Goal: Communication & Community: Share content

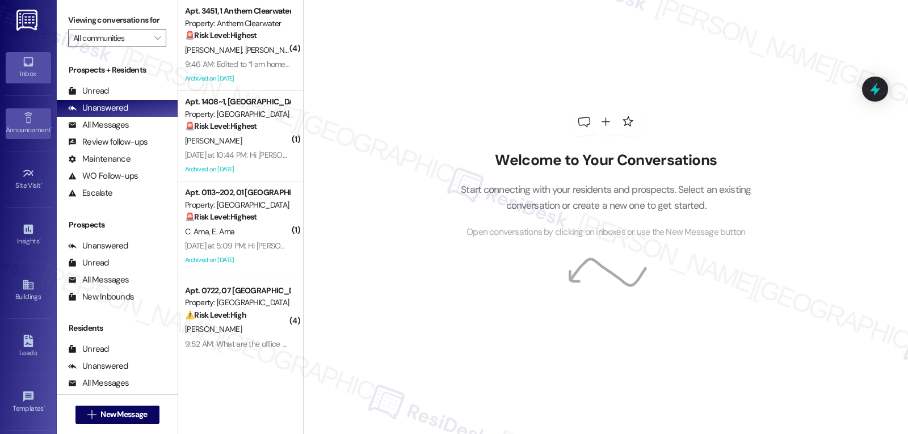
click at [15, 128] on div "Announcement •" at bounding box center [28, 129] width 57 height 11
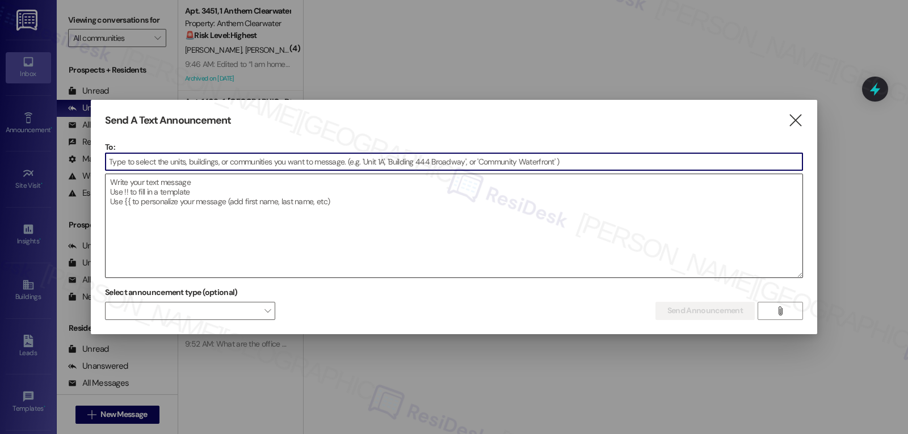
click at [331, 217] on textarea at bounding box center [454, 225] width 697 height 103
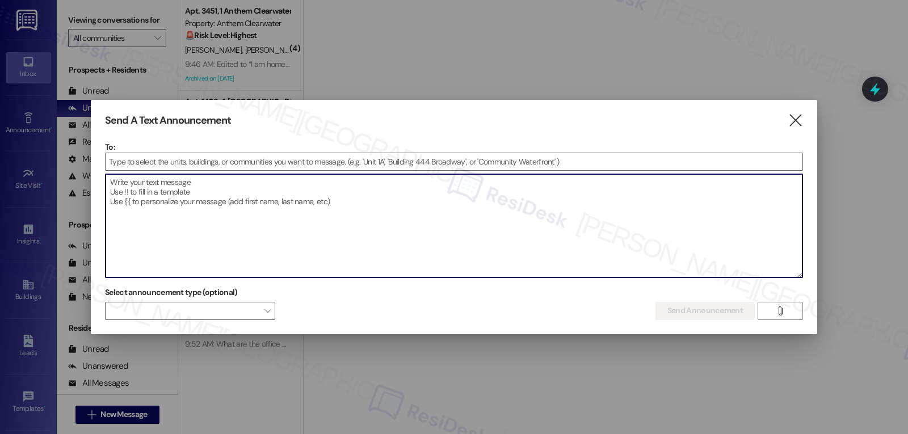
click at [315, 188] on textarea at bounding box center [454, 225] width 697 height 103
paste textarea "Hi {{first_name}}, join us for our Back to School Breakfast [DATE], [DATE] 7 AM…"
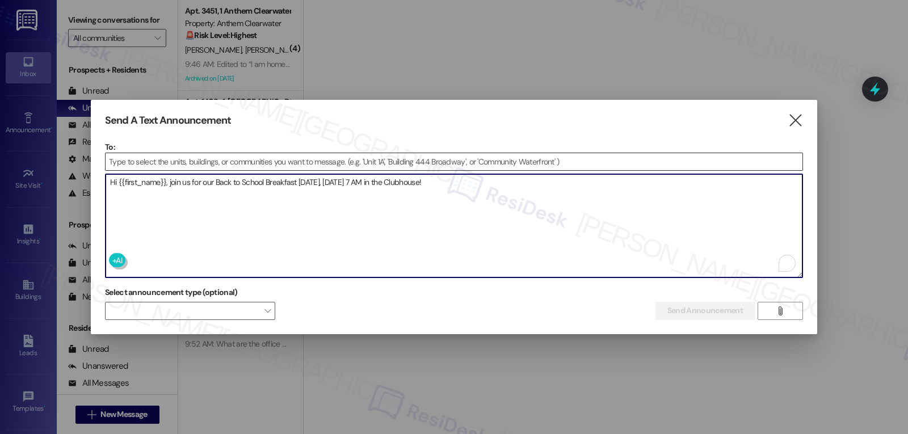
type textarea "Hi {{first_name}}, join us for our Back to School Breakfast [DATE], [DATE] 7 AM…"
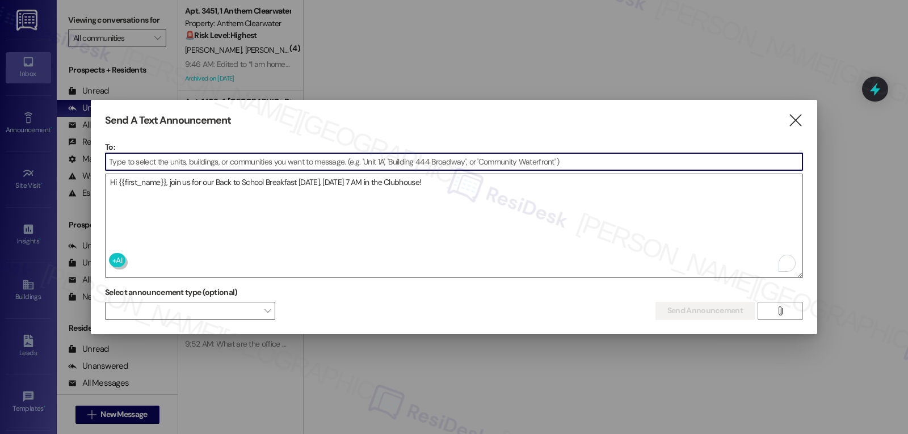
click at [395, 165] on input at bounding box center [454, 161] width 697 height 17
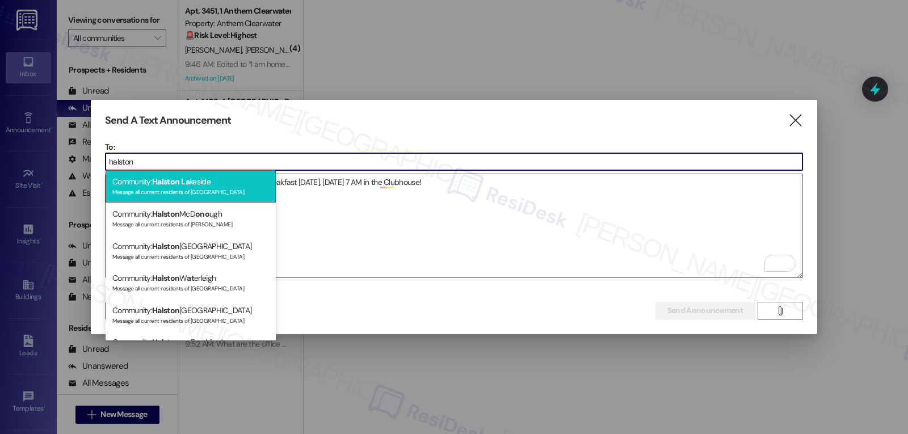
type input "halston"
click at [250, 181] on div "Community: Halston La keside Message all current residents of [GEOGRAPHIC_DATA]" at bounding box center [191, 186] width 170 height 32
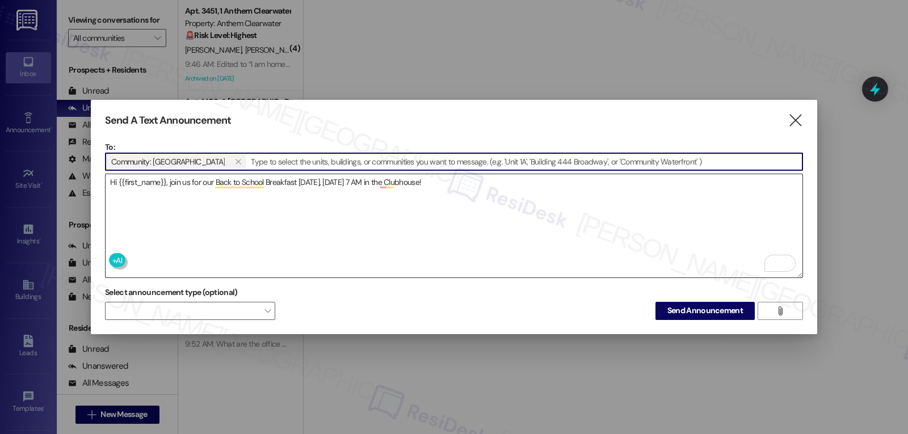
click at [372, 240] on textarea "Hi {{first_name}}, join us for our Back to School Breakfast [DATE], [DATE] 7 AM…" at bounding box center [454, 225] width 697 height 103
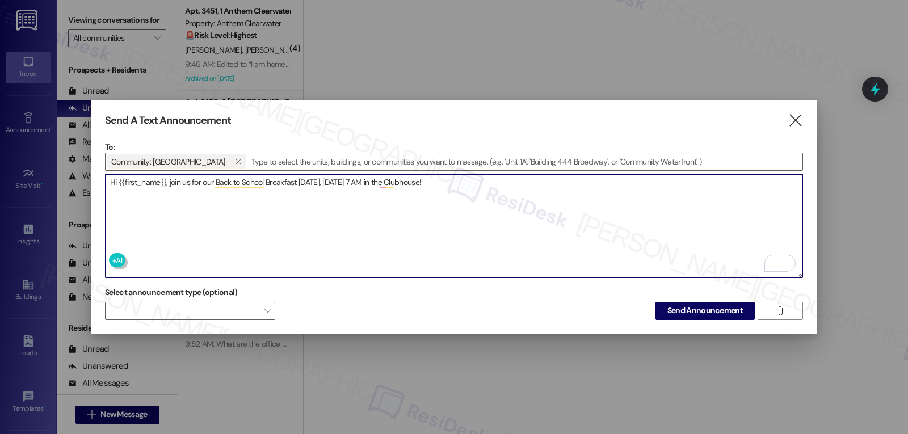
click at [534, 187] on textarea "Hi {{first_name}}, join us for our Back to School Breakfast [DATE], [DATE] 7 AM…" at bounding box center [454, 225] width 697 height 103
click at [392, 226] on div "Dismiss" at bounding box center [407, 232] width 30 height 17
click at [381, 179] on textarea "Hi {{first_name}}, join us for our Back to School Breakfast [DATE], [DATE] 7 AM…" at bounding box center [454, 225] width 697 height 103
click at [501, 181] on textarea "Hi {{first_name}}, join us for our Back to School Breakfast [DATE], [DATE] 7 AM…" at bounding box center [454, 225] width 697 height 103
click at [593, 194] on textarea "Hi {{first_name}}, join us for our Back to School Breakfast [DATE], [DATE] 7 AM…" at bounding box center [454, 225] width 697 height 103
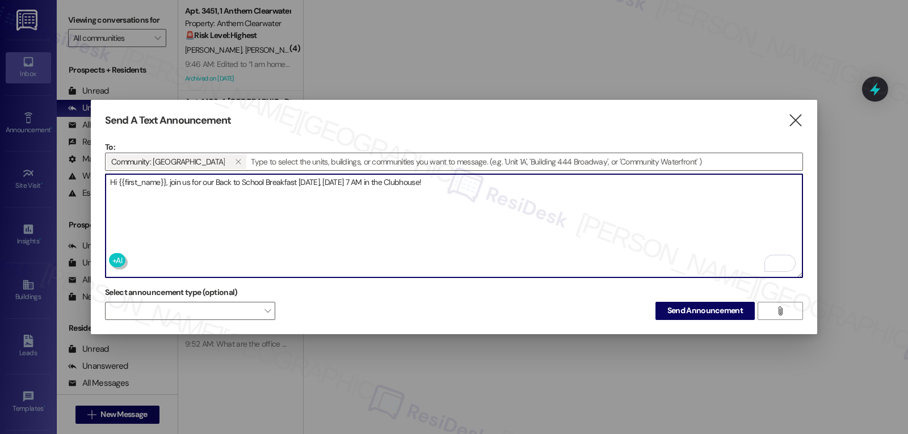
type textarea "Hi {{first_name}}, join us for our Back to School Breakfast [DATE], [DATE] 7 AM…"
click at [706, 308] on span "Send Announcement" at bounding box center [706, 311] width 76 height 12
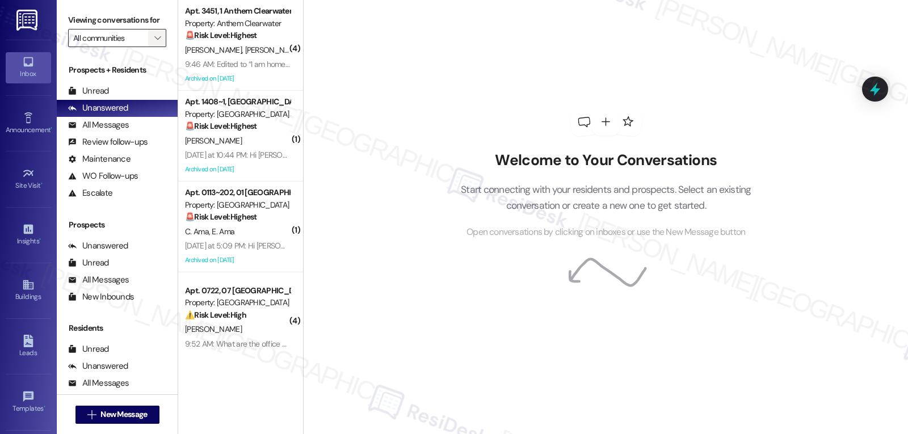
click at [155, 47] on button "" at bounding box center [157, 38] width 18 height 18
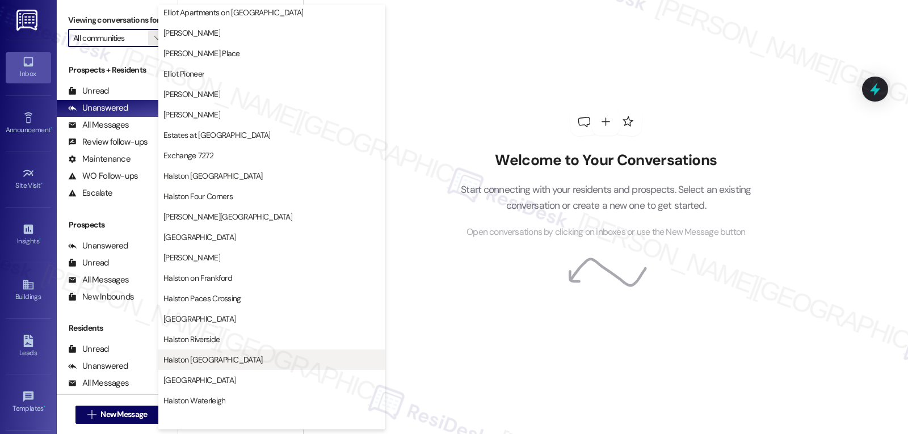
scroll to position [227, 0]
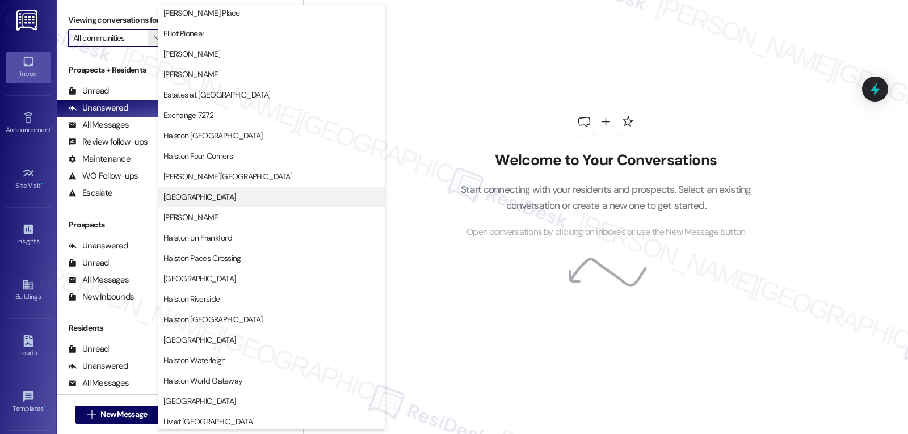
click at [246, 201] on span "[GEOGRAPHIC_DATA]" at bounding box center [271, 196] width 217 height 11
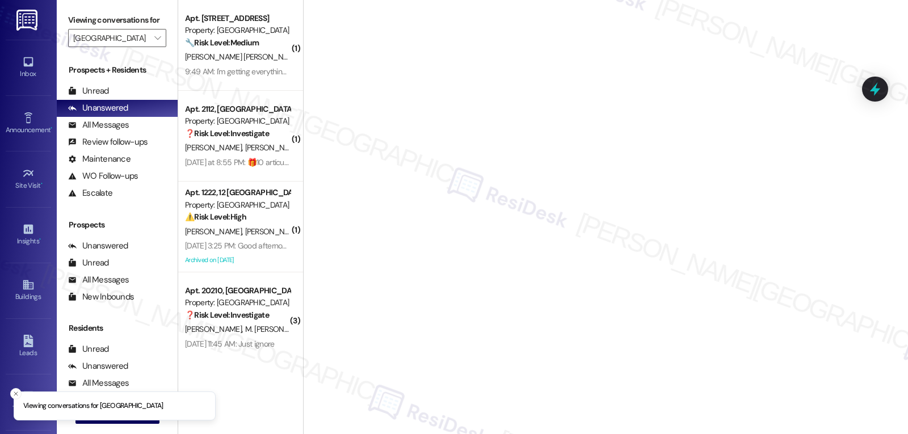
type input "[GEOGRAPHIC_DATA]"
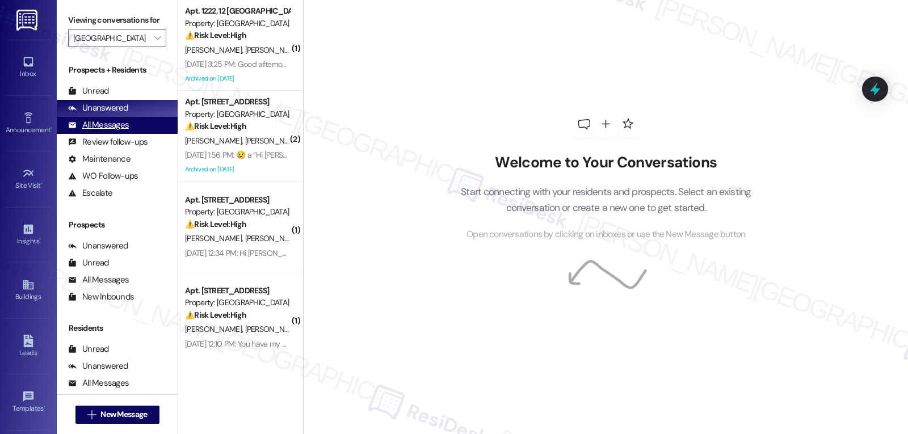
click at [114, 131] on div "All Messages" at bounding box center [98, 125] width 61 height 12
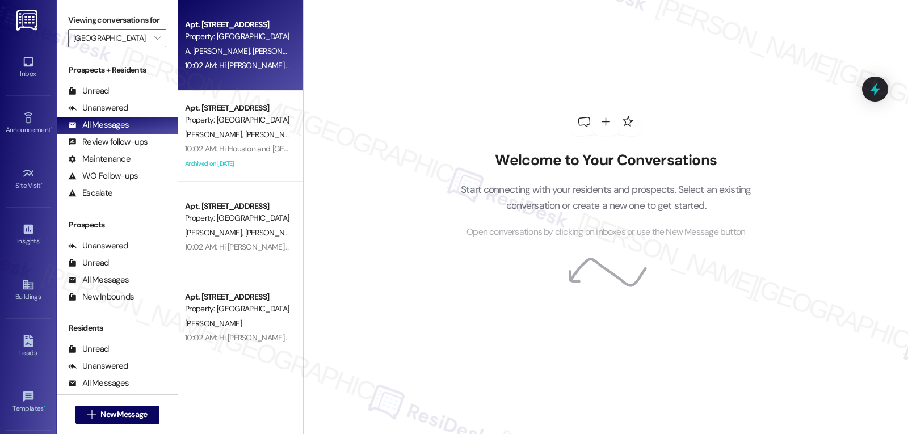
click at [249, 61] on div "10:02 AM: Hi [PERSON_NAME], [PERSON_NAME], [PERSON_NAME] and [PERSON_NAME], joi…" at bounding box center [458, 65] width 547 height 10
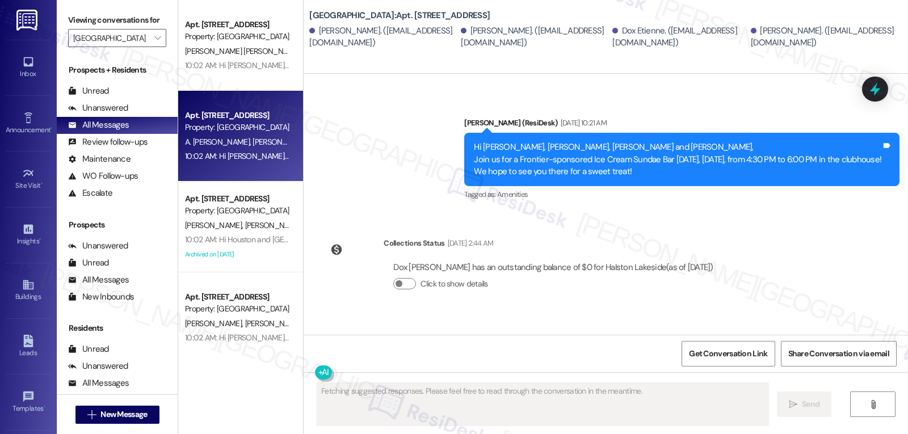
scroll to position [6113, 0]
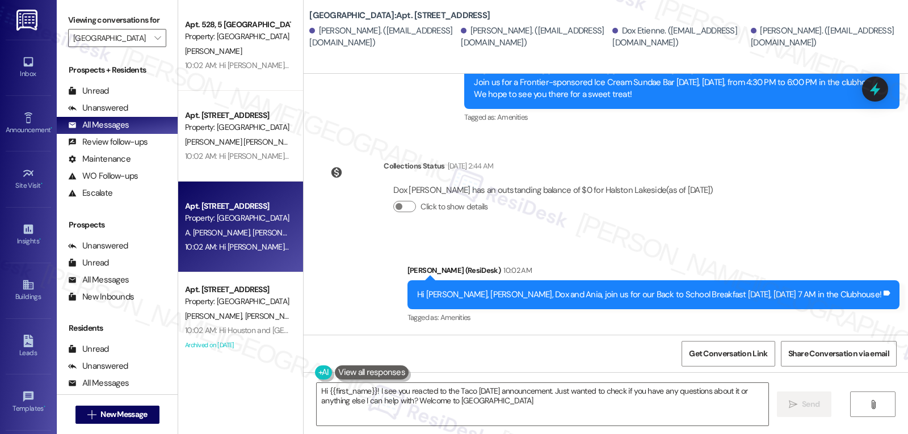
type textarea "Hi {{first_name}}! I see you reacted to the Taco [DATE] announcement. Just want…"
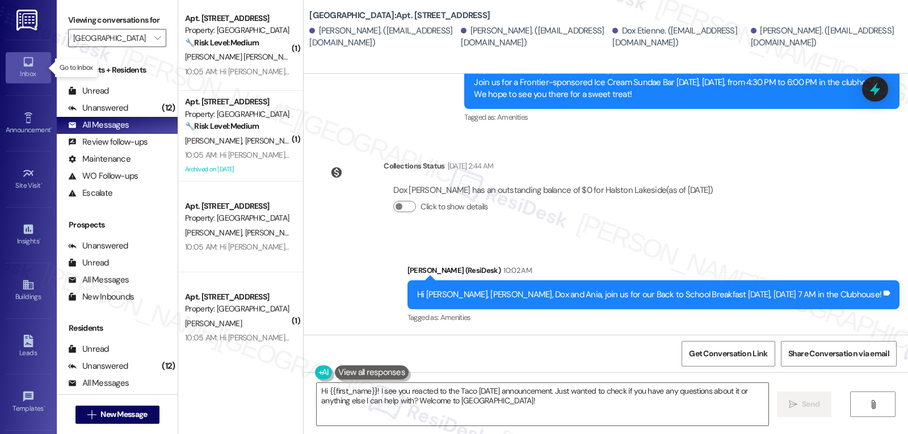
click at [22, 77] on div "Inbox" at bounding box center [28, 73] width 57 height 11
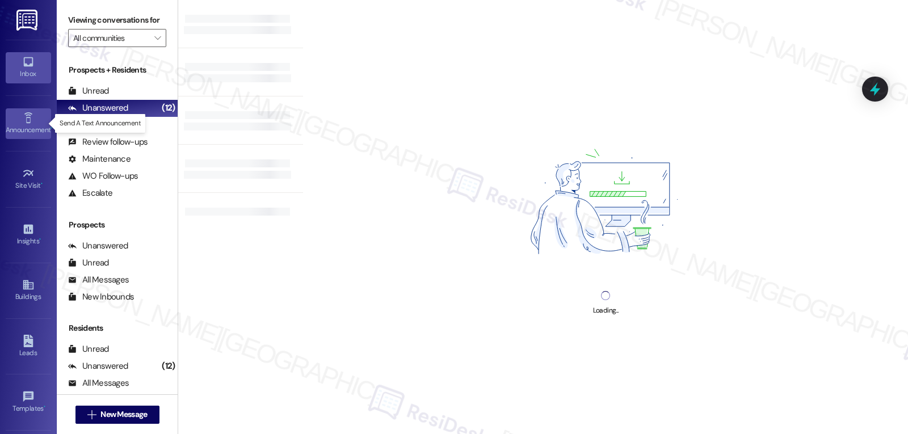
click at [23, 126] on div "Announcement •" at bounding box center [28, 129] width 57 height 11
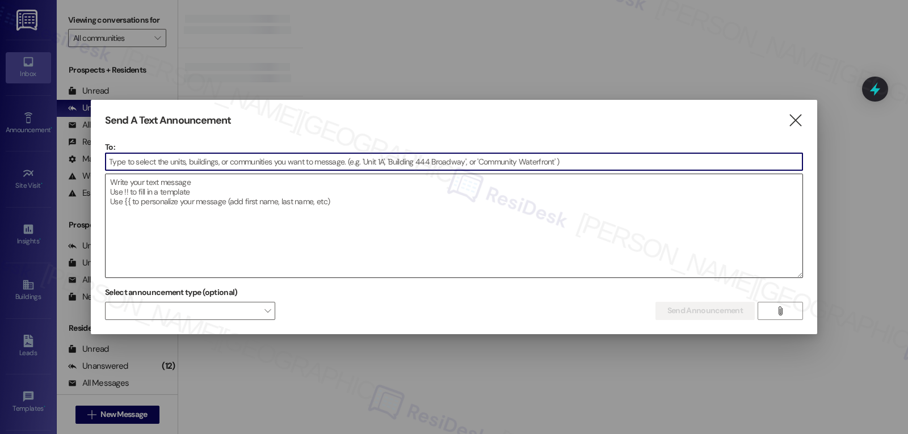
click at [219, 211] on textarea at bounding box center [454, 225] width 697 height 103
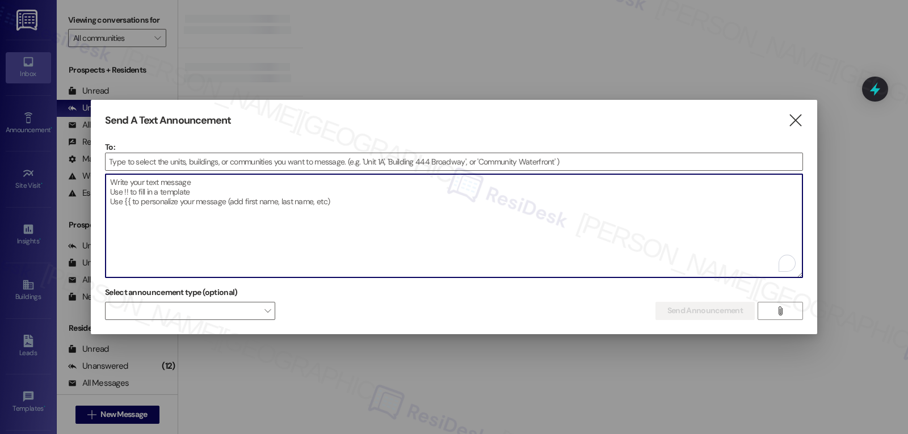
paste textarea "Only 1 month left to cash in! :dollar: Send a friend to [PERSON_NAME] on the Gr…"
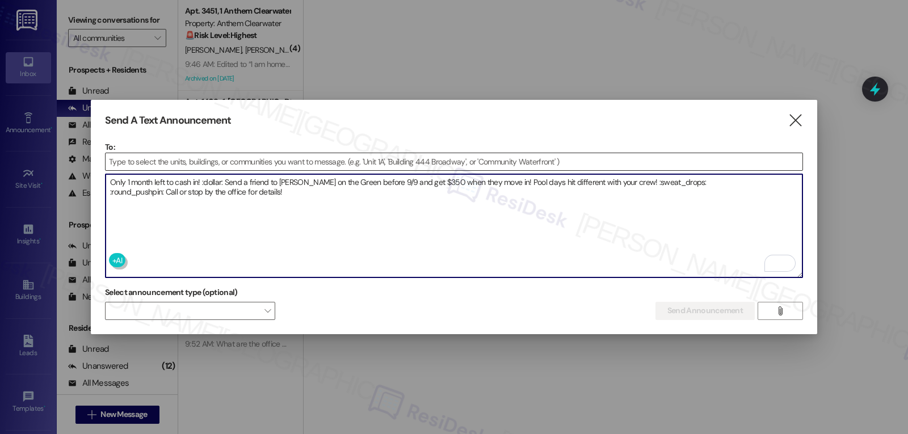
type textarea "Only 1 month left to cash in! :dollar: Send a friend to [PERSON_NAME] on the Gr…"
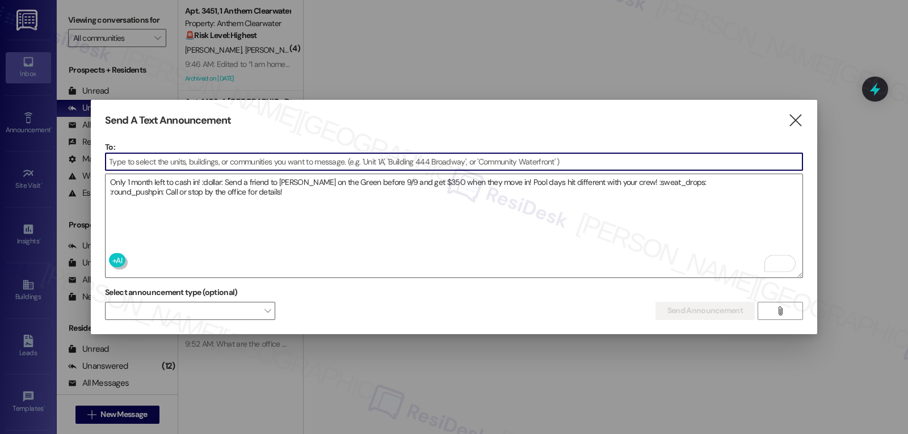
click at [223, 163] on input at bounding box center [454, 161] width 697 height 17
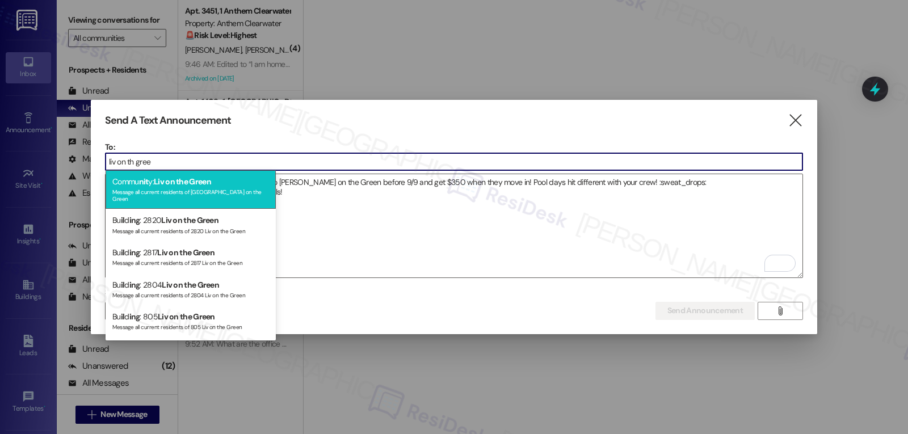
type input "liv on th gree"
click at [227, 178] on div "Commu nit y: Liv on the Green Message all current residents of [GEOGRAPHIC_DATA…" at bounding box center [191, 189] width 170 height 39
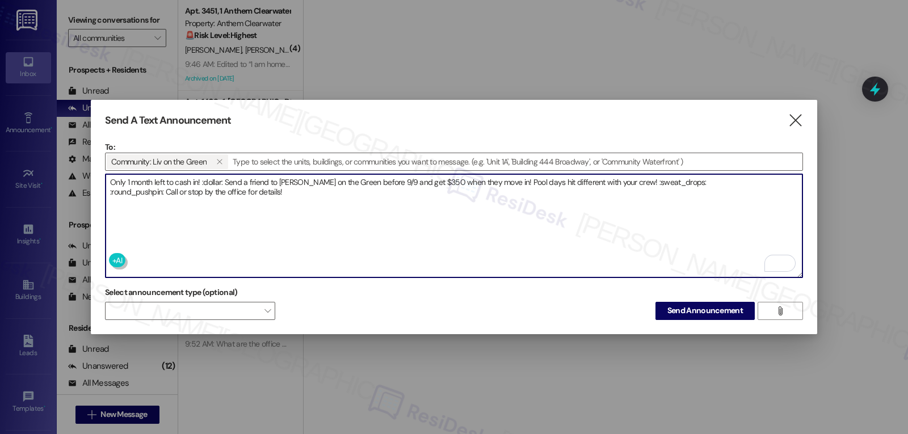
click at [333, 213] on textarea "Only 1 month left to cash in! :dollar: Send a friend to [PERSON_NAME] on the Gr…" at bounding box center [454, 225] width 697 height 103
click at [203, 178] on textarea "Only 1 month left to cash in! :dollar: Send a friend to [PERSON_NAME] on the Gr…" at bounding box center [454, 225] width 697 height 103
click at [598, 179] on textarea "Only 1 month left to cash in! 💵 Send a friend to [PERSON_NAME] on the Green bef…" at bounding box center [454, 225] width 697 height 103
click at [111, 188] on textarea "Only 1 month left to cash in! 💵 Send a friend to [PERSON_NAME] on the Green bef…" at bounding box center [454, 225] width 697 height 103
type textarea "Only 1 month left to cash in! 💵 Send a friend to [PERSON_NAME] on the Green bef…"
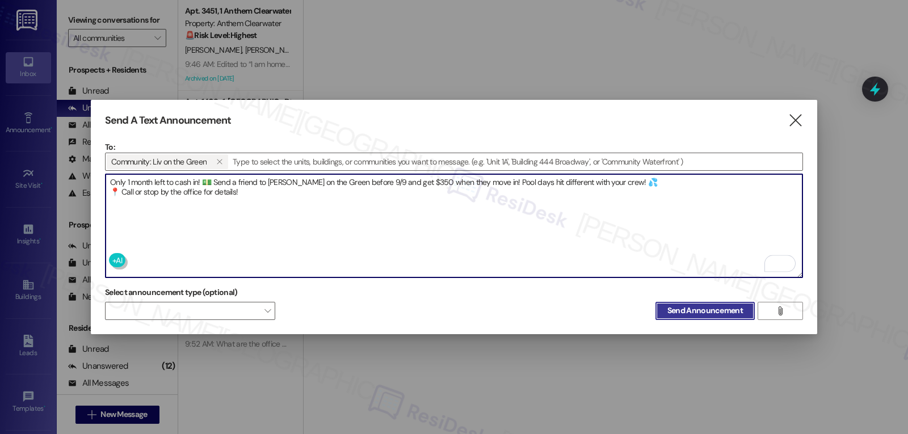
click at [718, 310] on span "Send Announcement" at bounding box center [706, 311] width 76 height 12
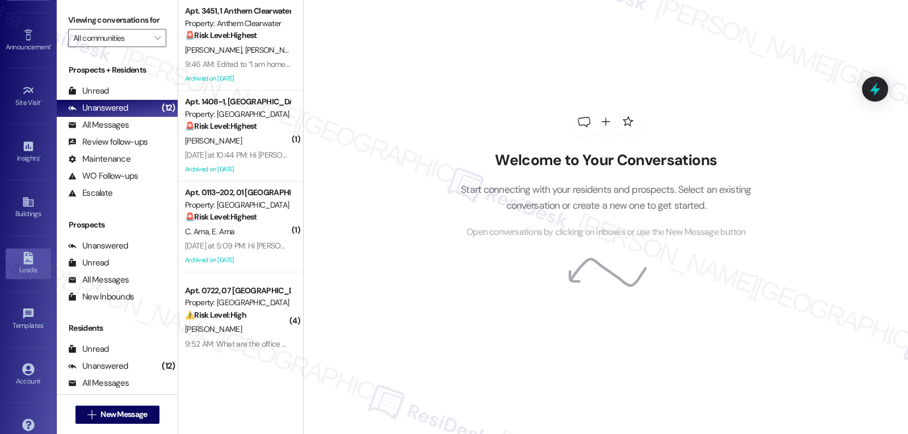
scroll to position [107, 0]
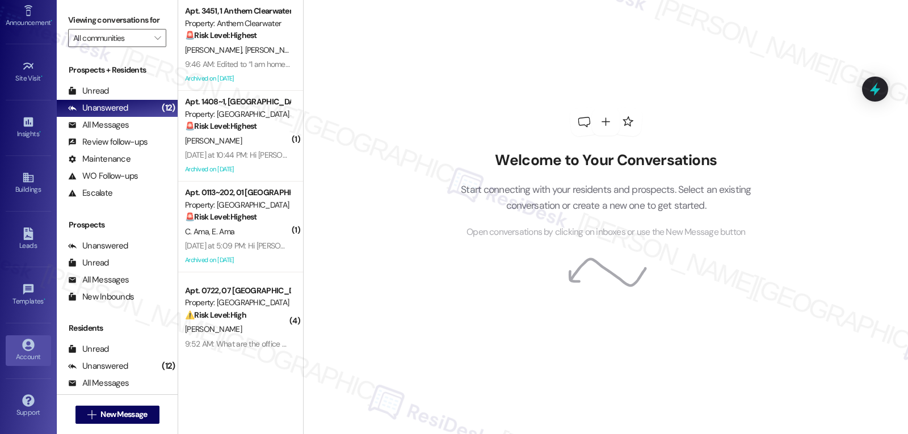
click at [34, 338] on link "Account" at bounding box center [28, 351] width 45 height 31
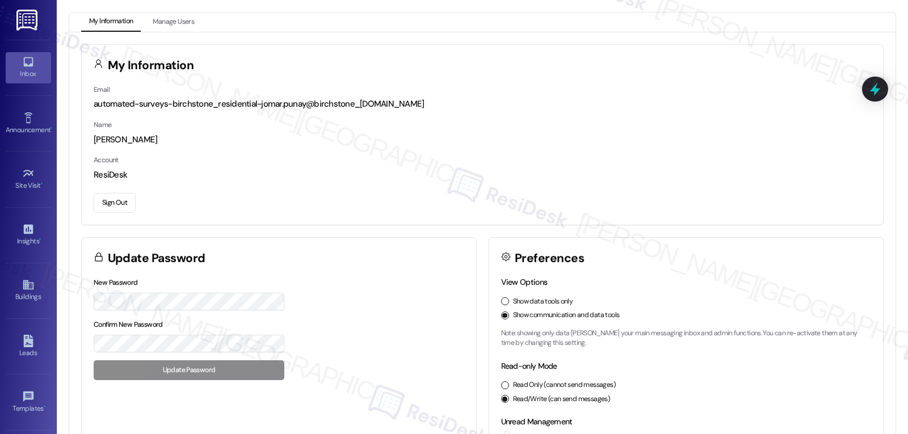
click at [26, 56] on icon at bounding box center [28, 62] width 12 height 12
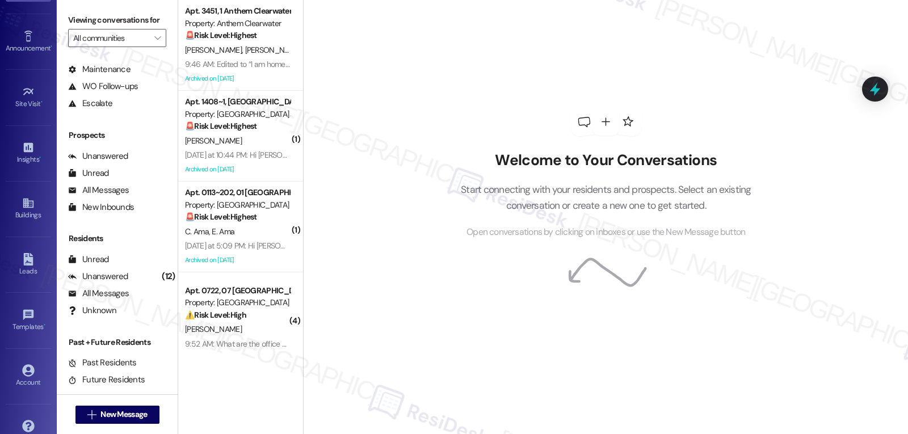
scroll to position [107, 0]
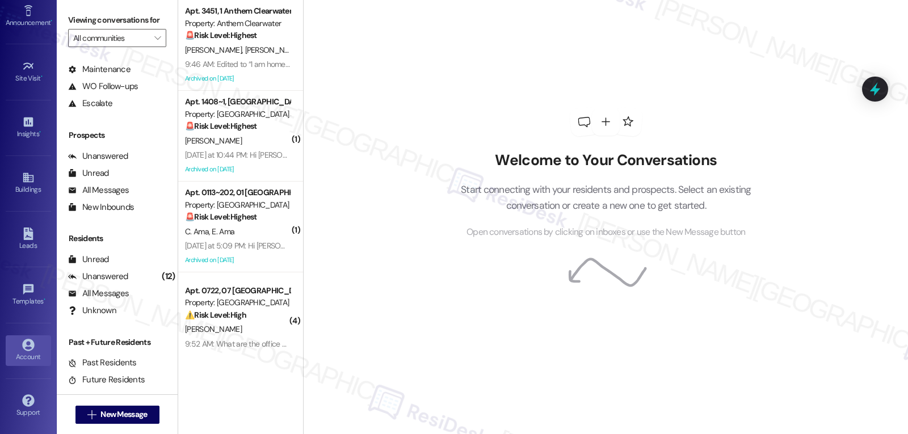
click at [33, 353] on div "Account" at bounding box center [28, 356] width 57 height 11
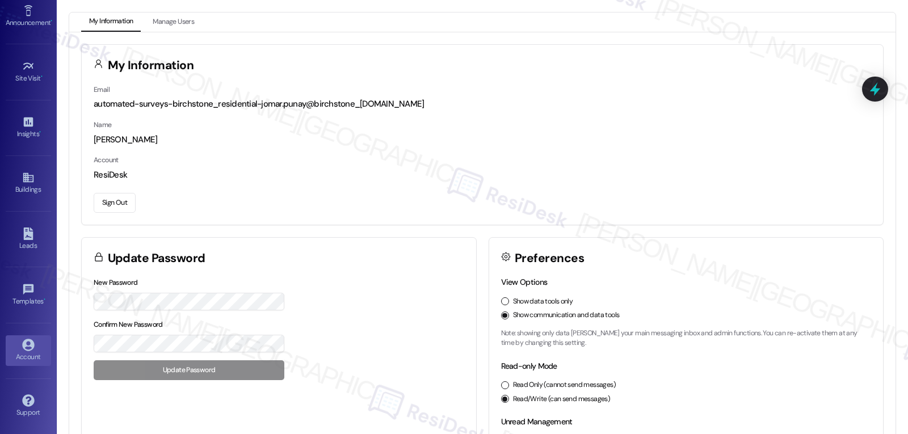
click at [124, 207] on button "Sign Out" at bounding box center [115, 203] width 42 height 20
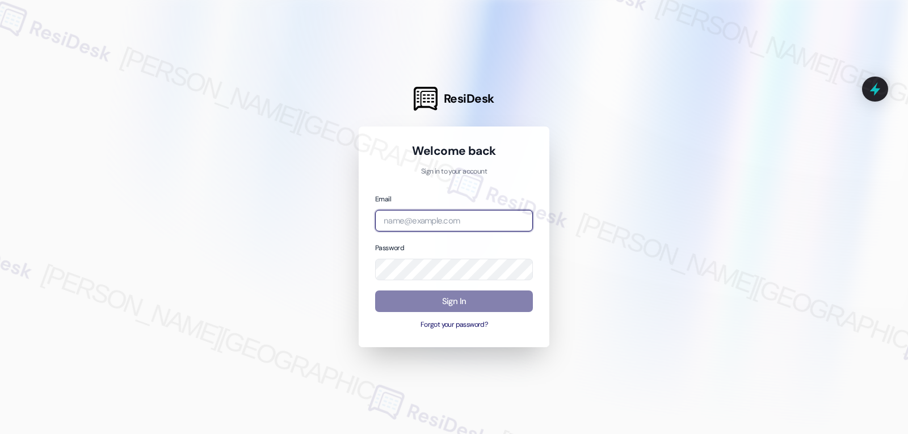
click at [506, 215] on input "email" at bounding box center [454, 221] width 158 height 22
click at [460, 215] on input "email" at bounding box center [454, 221] width 158 height 22
paste input "[EMAIL_ADDRESS][DOMAIN_NAME]"
type input "[EMAIL_ADDRESS][DOMAIN_NAME]"
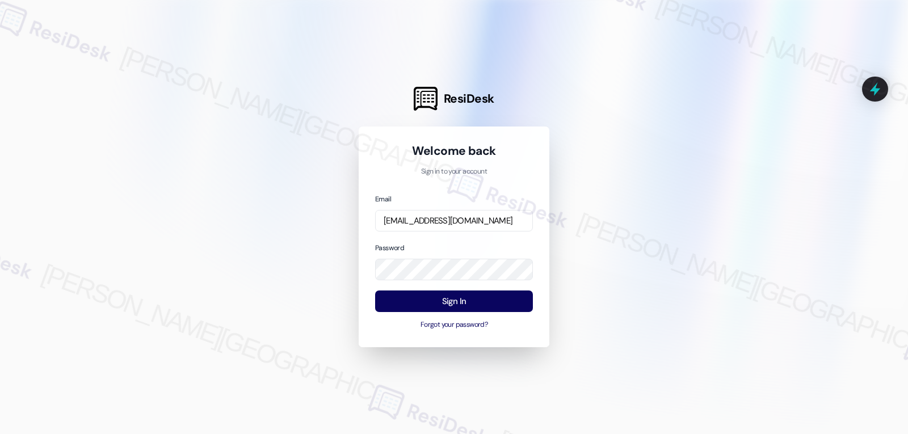
scroll to position [0, 0]
click at [651, 311] on div at bounding box center [454, 217] width 908 height 434
click at [508, 312] on button "Sign In" at bounding box center [454, 302] width 158 height 22
